Goal: Find specific page/section: Find specific page/section

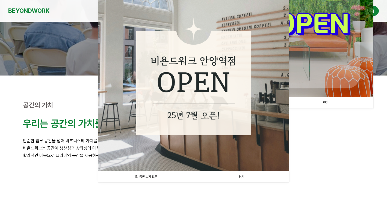
scroll to position [164, 0]
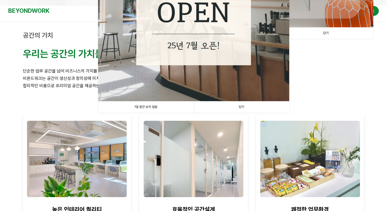
click at [155, 107] on link "1일 동안 보지 않음" at bounding box center [145, 106] width 95 height 11
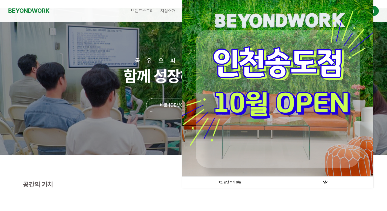
scroll to position [27, 0]
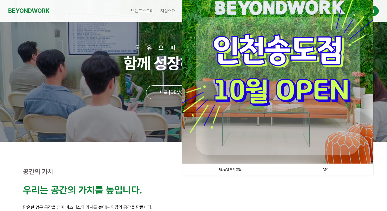
drag, startPoint x: 229, startPoint y: 173, endPoint x: 227, endPoint y: 170, distance: 3.0
click at [229, 173] on link "1일 동안 보지 않음" at bounding box center [229, 169] width 95 height 11
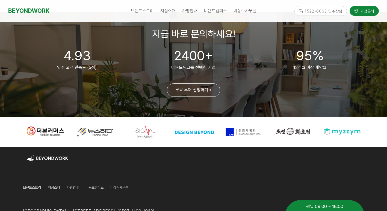
scroll to position [1361, 0]
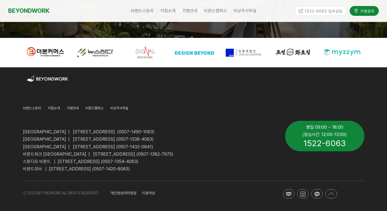
click at [49, 131] on span "[GEOGRAPHIC_DATA] | [STREET_ADDRESS] (0507-1490-1063)" at bounding box center [88, 131] width 131 height 5
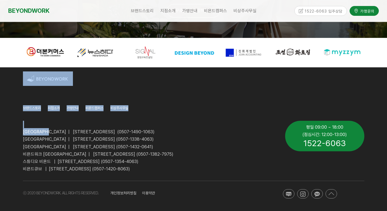
drag, startPoint x: 57, startPoint y: 131, endPoint x: 10, endPoint y: 132, distance: 46.9
click at [10, 132] on div "브랜드스토리 CEO 소개 CORE VALUE 성장스토리 지점소개 [GEOGRAPHIC_DATA] [GEOGRAPHIC_DATA] [GEOGRA…" at bounding box center [193, 139] width 387 height 144
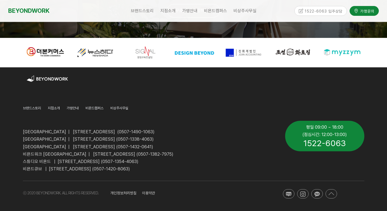
drag, startPoint x: 10, startPoint y: 132, endPoint x: 49, endPoint y: 140, distance: 39.3
click at [49, 140] on span "[GEOGRAPHIC_DATA] | [STREET_ADDRESS] (0507-1338-4063)" at bounding box center [88, 139] width 131 height 5
drag, startPoint x: 49, startPoint y: 140, endPoint x: 43, endPoint y: 143, distance: 6.2
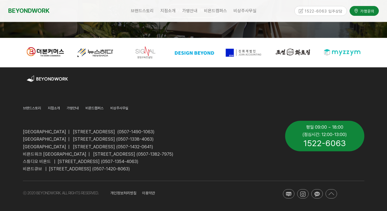
click at [43, 143] on p "[GEOGRAPHIC_DATA] | [STREET_ADDRESS] (0507-1432-0641)" at bounding box center [150, 146] width 254 height 7
drag, startPoint x: 23, startPoint y: 140, endPoint x: 61, endPoint y: 142, distance: 38.0
click at [61, 142] on span "[GEOGRAPHIC_DATA] | [STREET_ADDRESS] (0507-1338-4063)" at bounding box center [88, 139] width 131 height 5
